Goal: Task Accomplishment & Management: Manage account settings

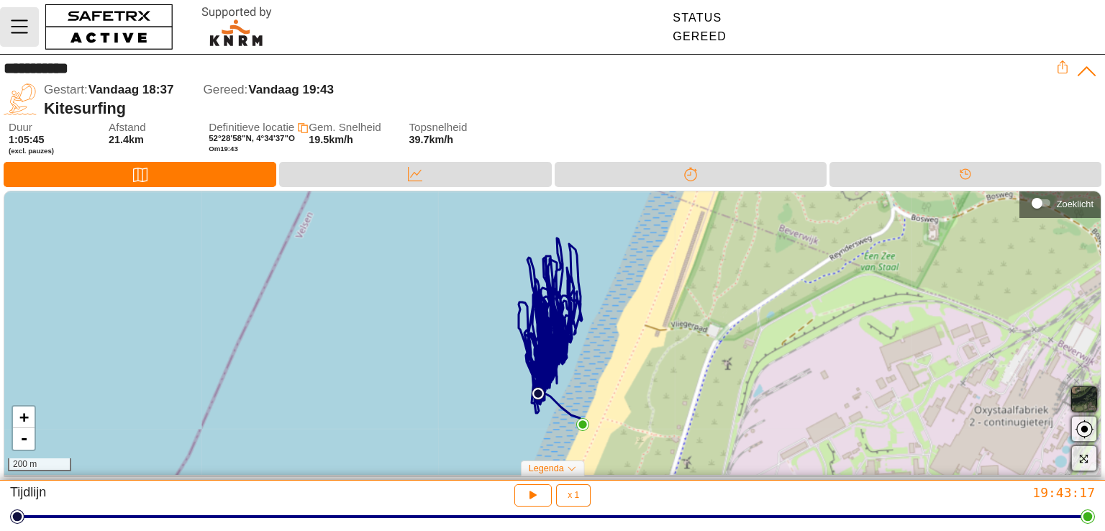
click at [8, 31] on icon "Menu" at bounding box center [19, 26] width 24 height 24
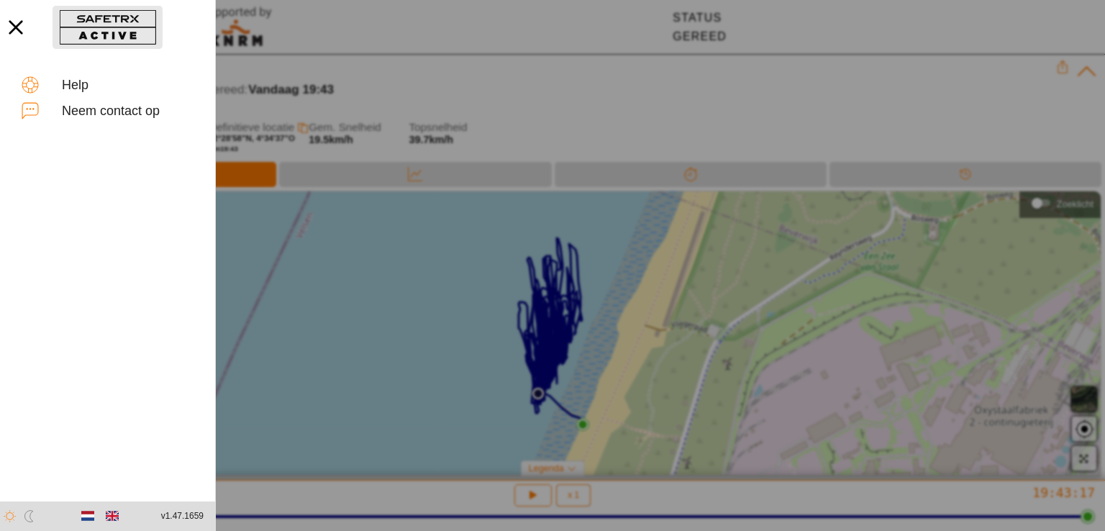
click at [114, 31] on button "button" at bounding box center [107, 27] width 110 height 43
click at [473, 90] on div at bounding box center [552, 265] width 1105 height 531
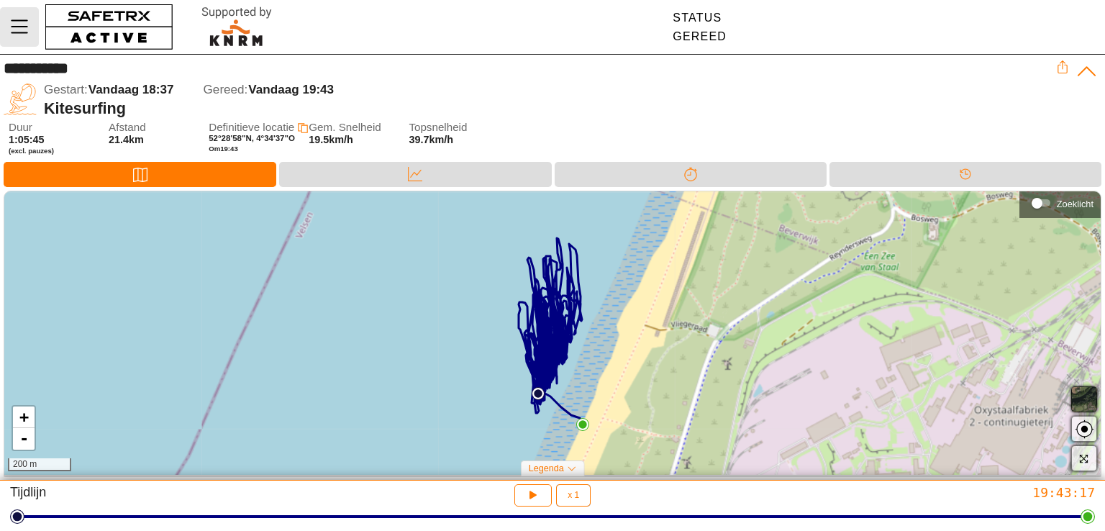
click at [9, 16] on icon "Menu" at bounding box center [19, 26] width 24 height 24
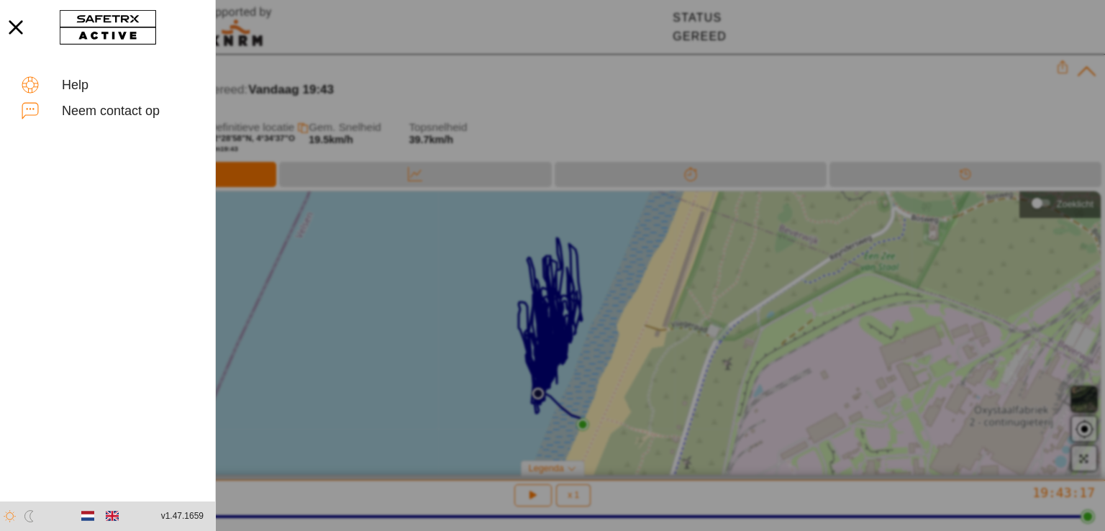
click at [869, 15] on div at bounding box center [552, 265] width 1105 height 531
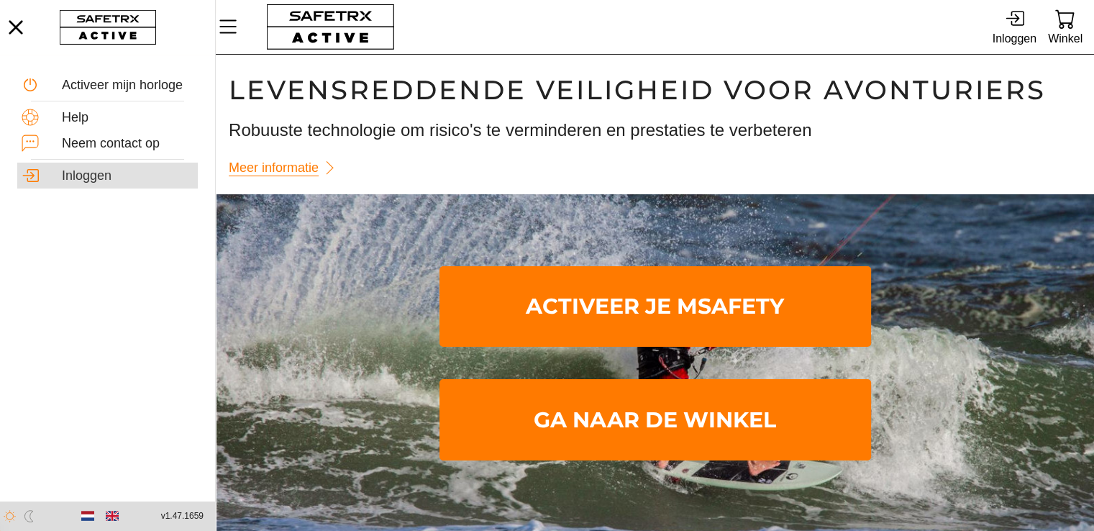
click at [72, 175] on div "Inloggen" at bounding box center [128, 176] width 132 height 16
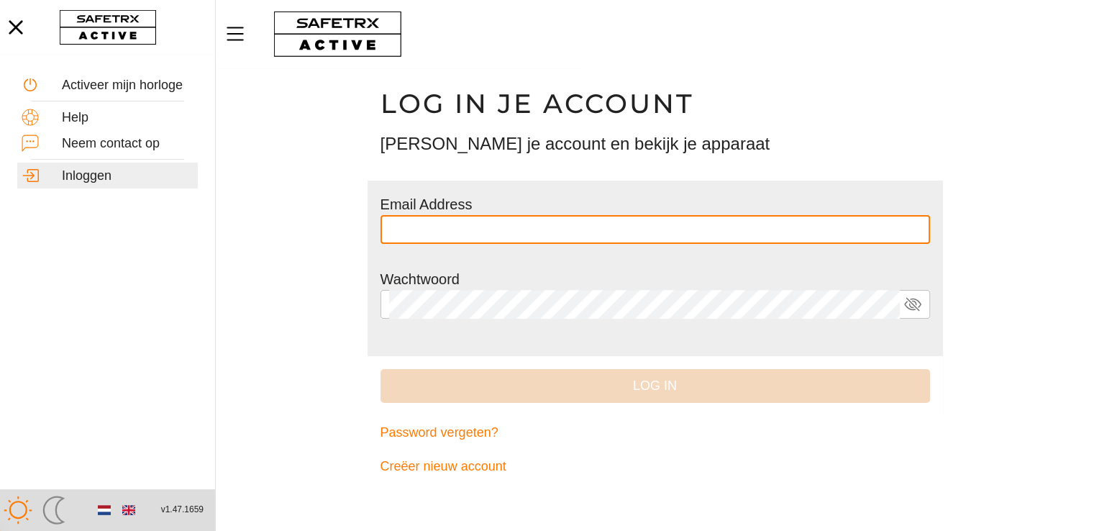
click at [420, 226] on input "text" at bounding box center [655, 229] width 532 height 29
type input "**********"
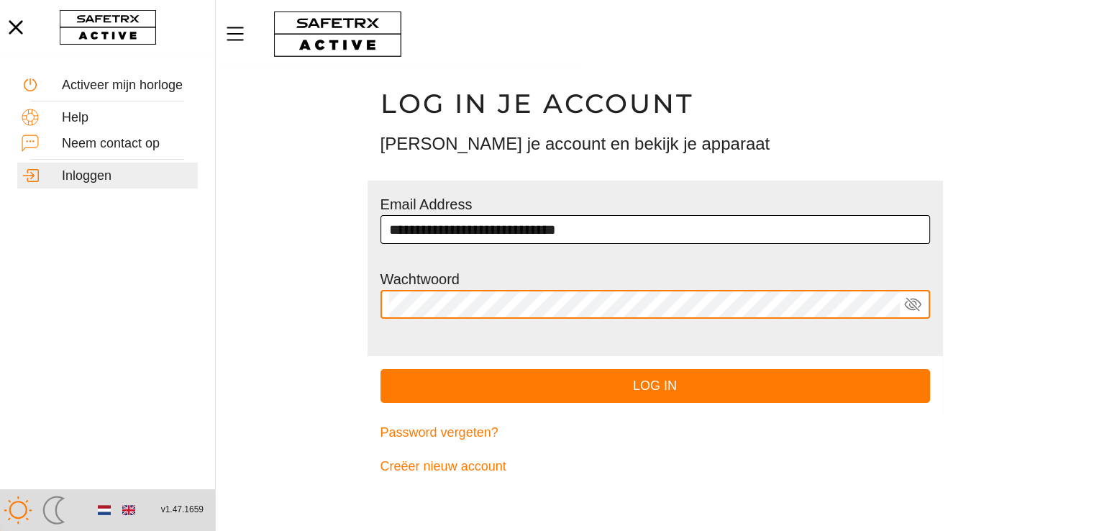
click at [380, 369] on button "Log in" at bounding box center [654, 386] width 549 height 34
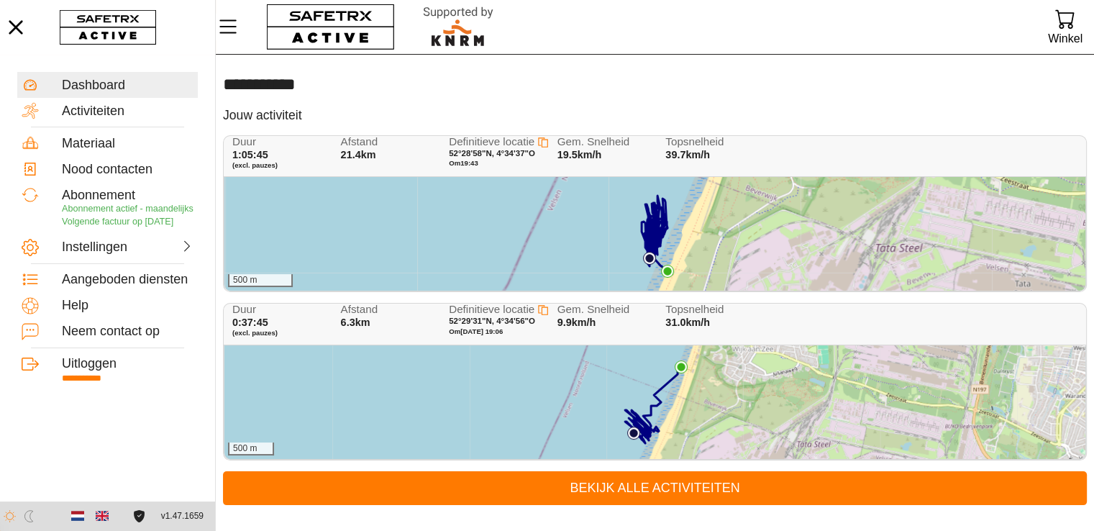
click at [590, 219] on div "500 m" at bounding box center [654, 234] width 861 height 114
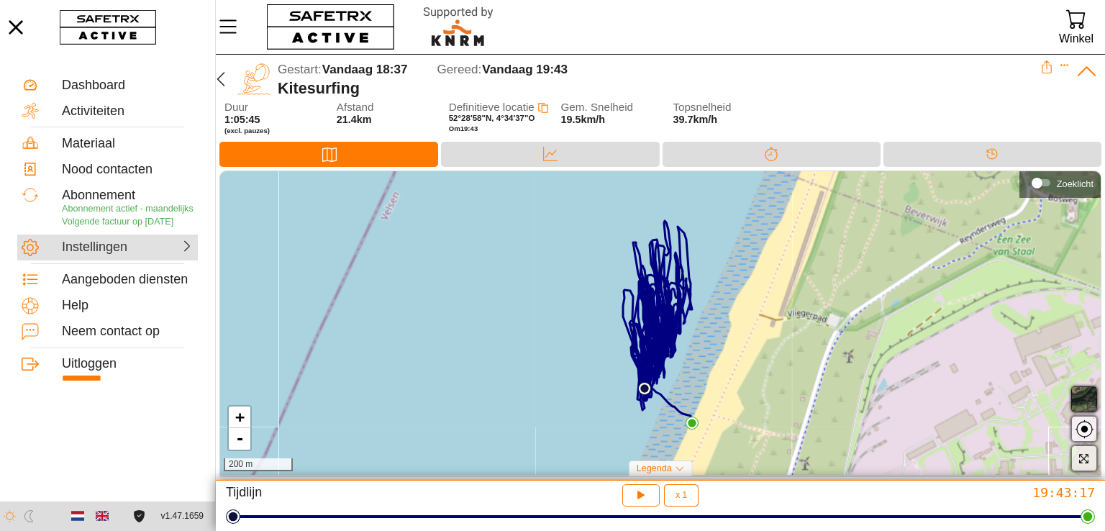
click at [99, 243] on div "Instellingen" at bounding box center [93, 247] width 63 height 16
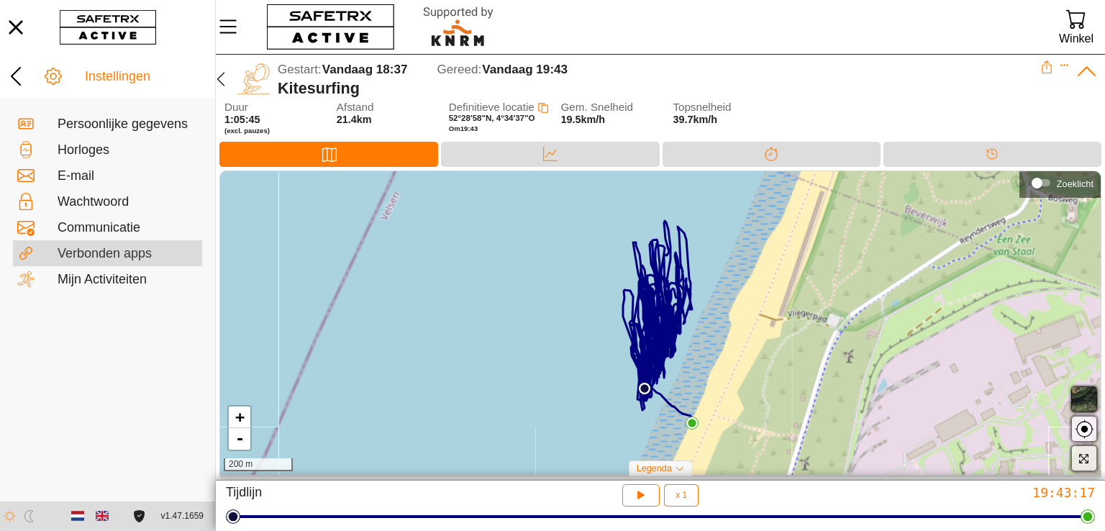
click at [88, 248] on div "Verbonden apps" at bounding box center [128, 254] width 140 height 16
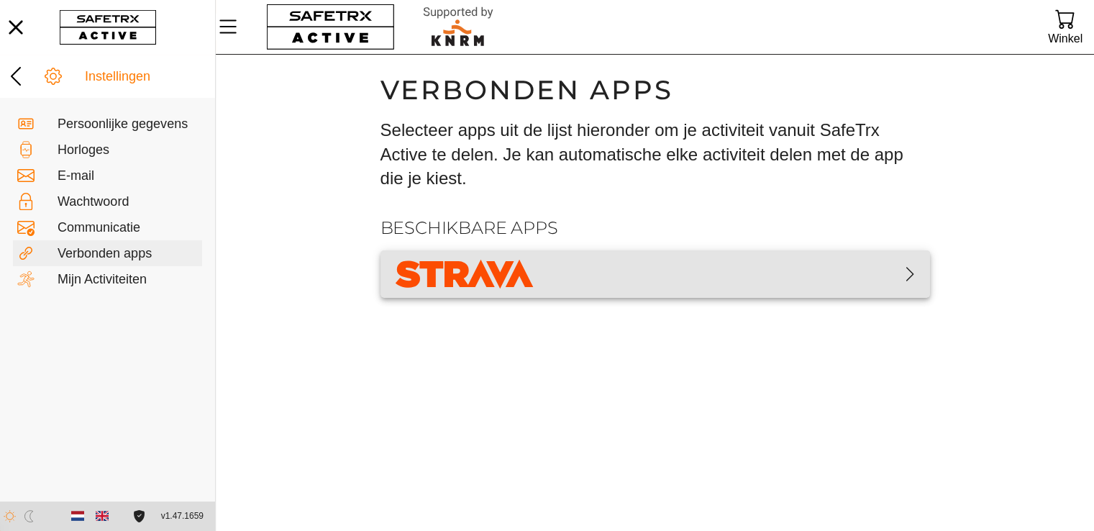
click at [393, 279] on img "button" at bounding box center [464, 274] width 145 height 36
